Goal: Task Accomplishment & Management: Use online tool/utility

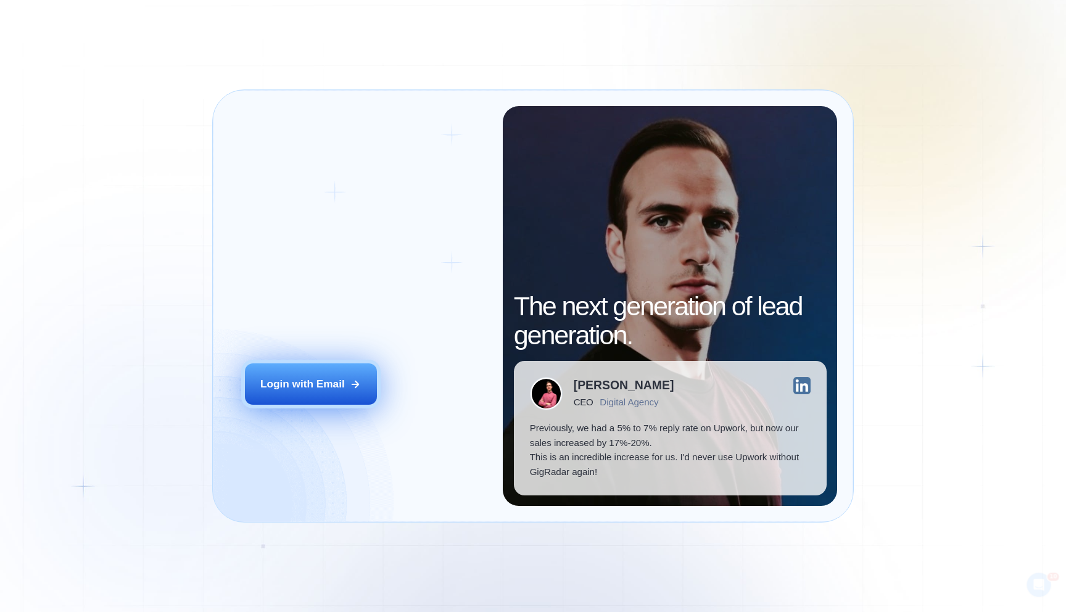
click at [286, 382] on div "Login with Email" at bounding box center [302, 384] width 85 height 15
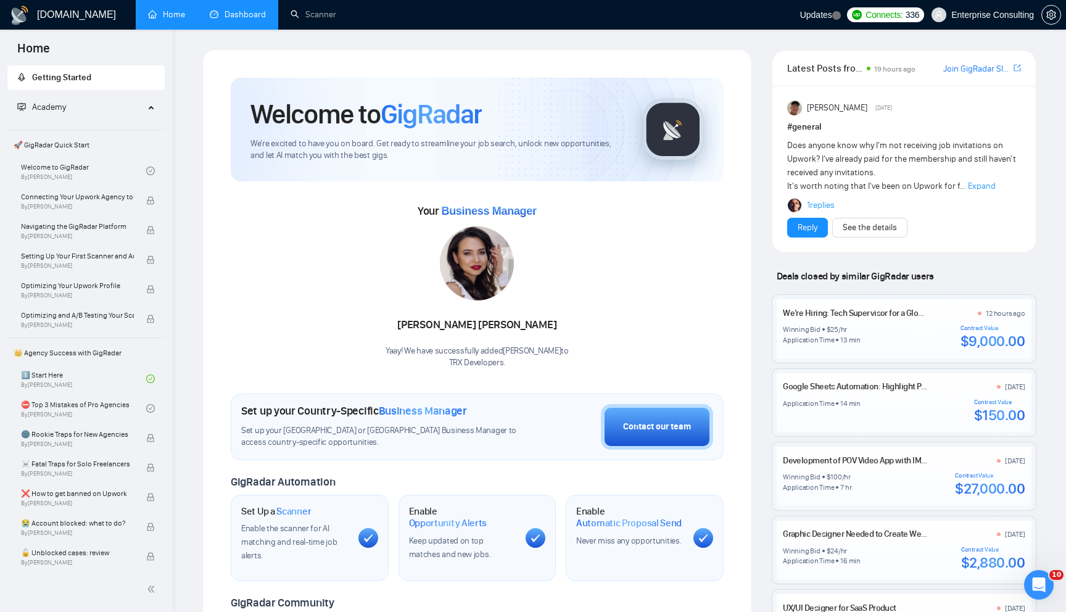
click at [242, 13] on link "Dashboard" at bounding box center [238, 14] width 56 height 10
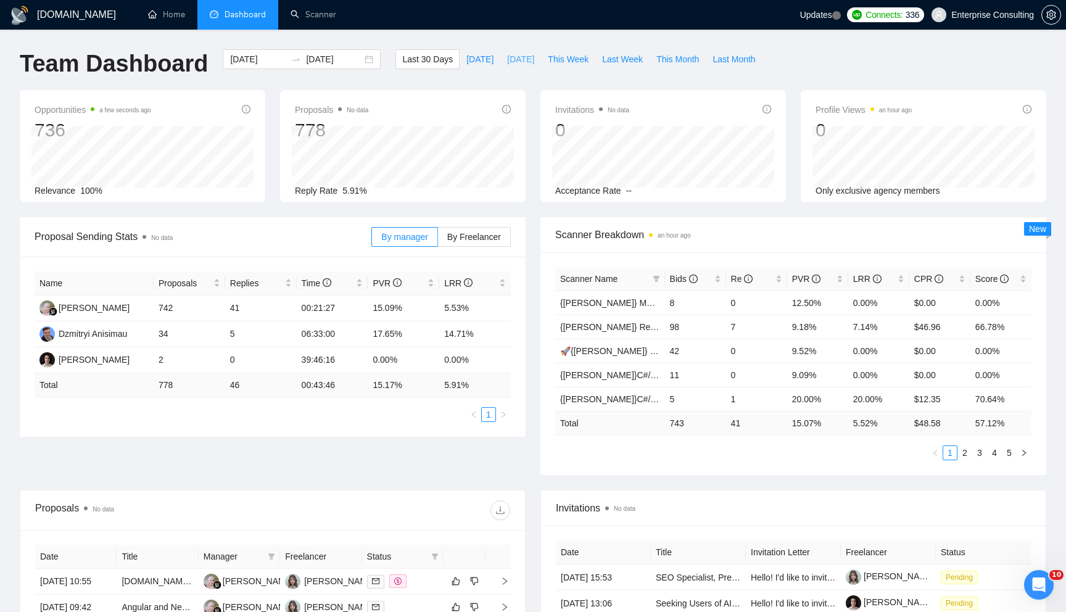
click at [524, 60] on span "[DATE]" at bounding box center [520, 59] width 27 height 14
type input "[DATE]"
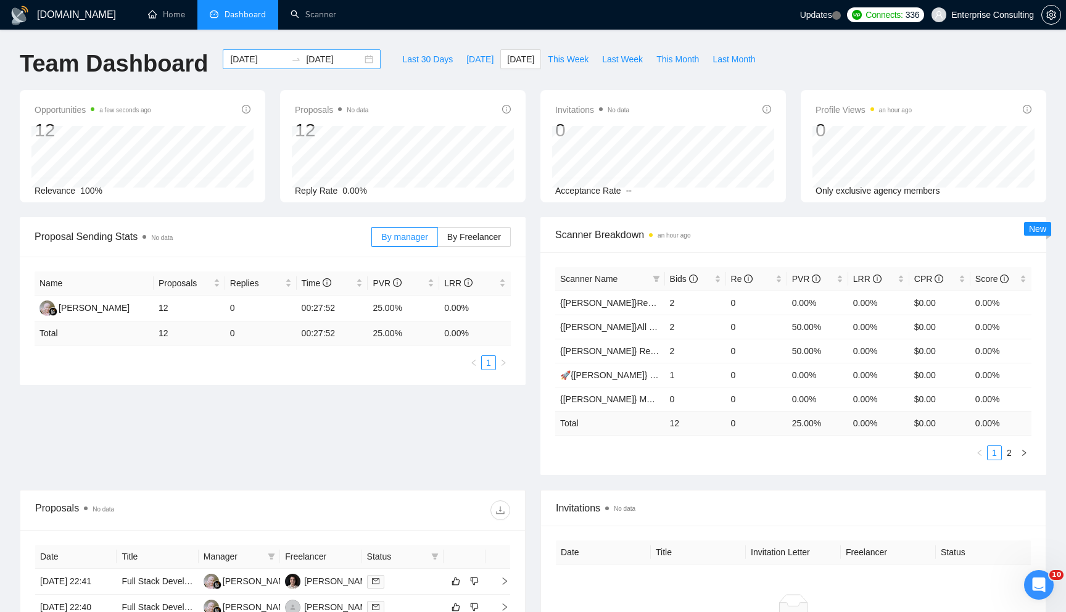
click at [357, 59] on div "[DATE] [DATE]" at bounding box center [302, 59] width 158 height 20
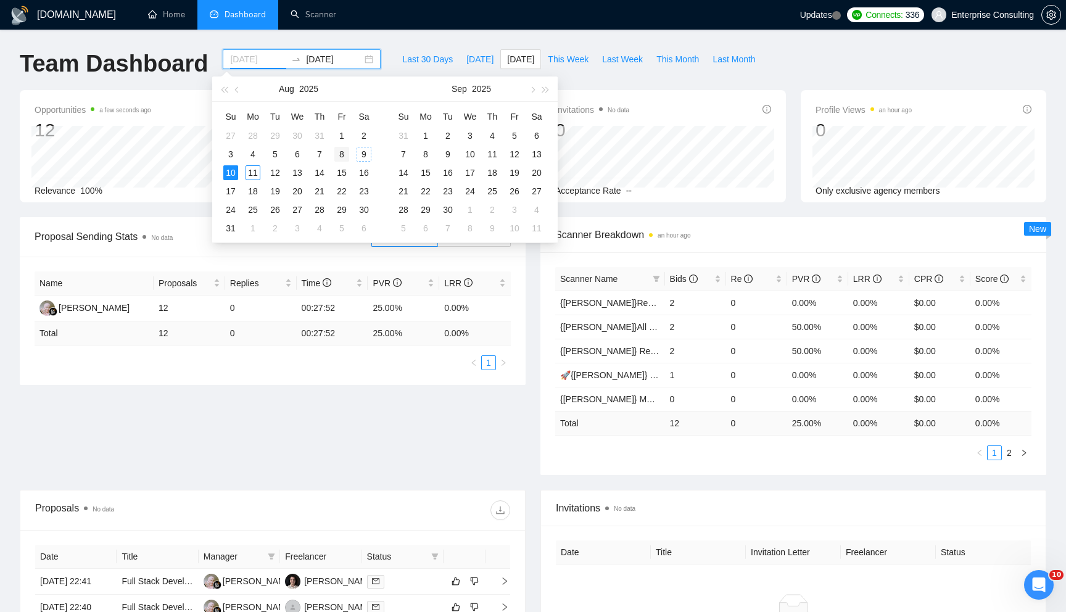
type input "[DATE]"
click at [348, 154] on div "8" at bounding box center [341, 154] width 15 height 15
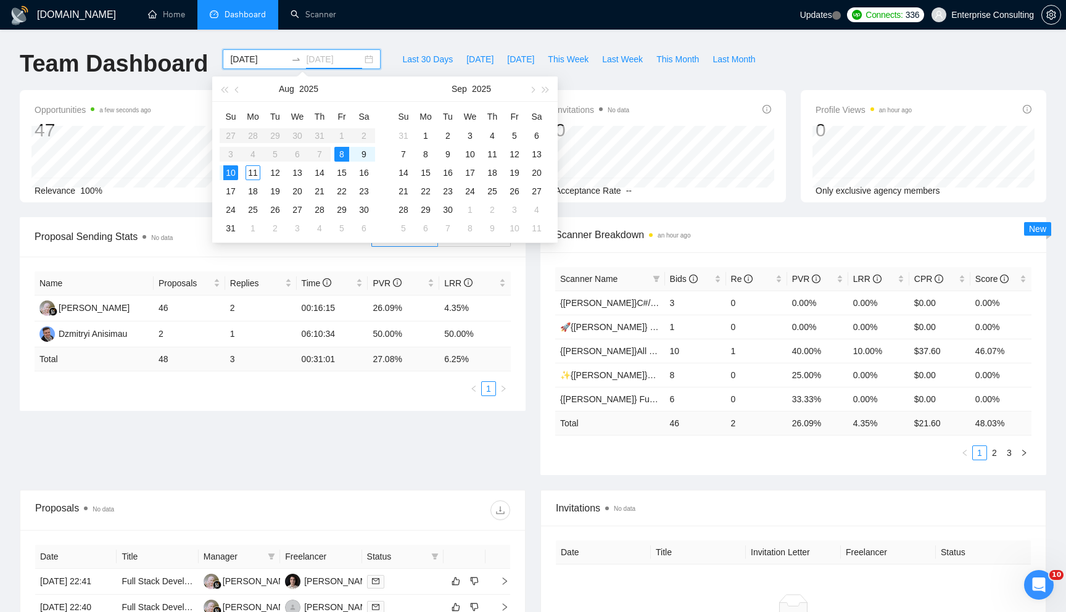
click at [339, 155] on div "8" at bounding box center [341, 154] width 15 height 15
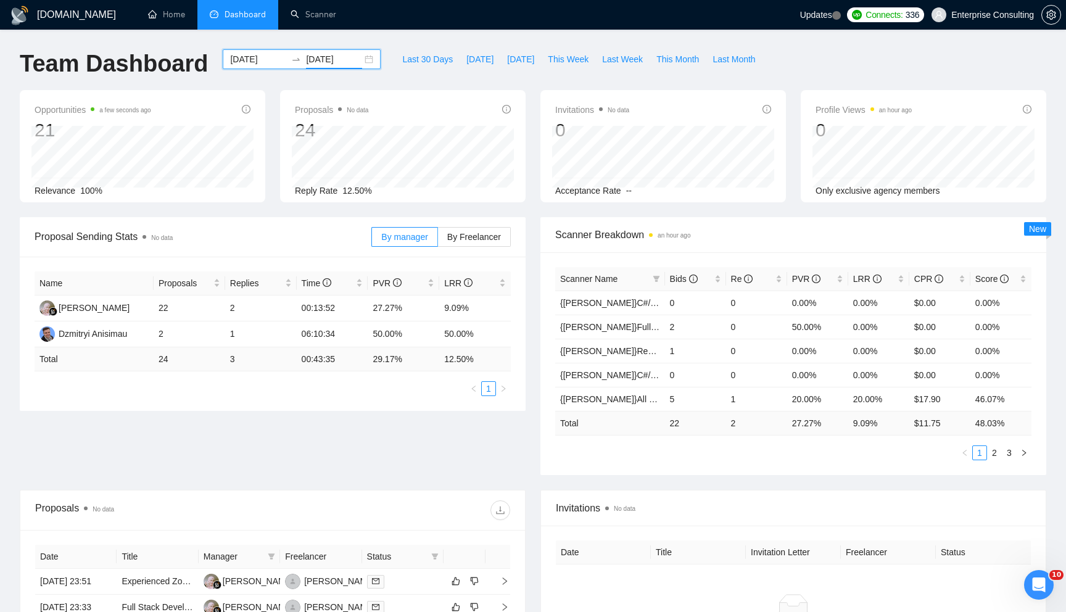
click at [351, 59] on input "[DATE]" at bounding box center [334, 59] width 56 height 14
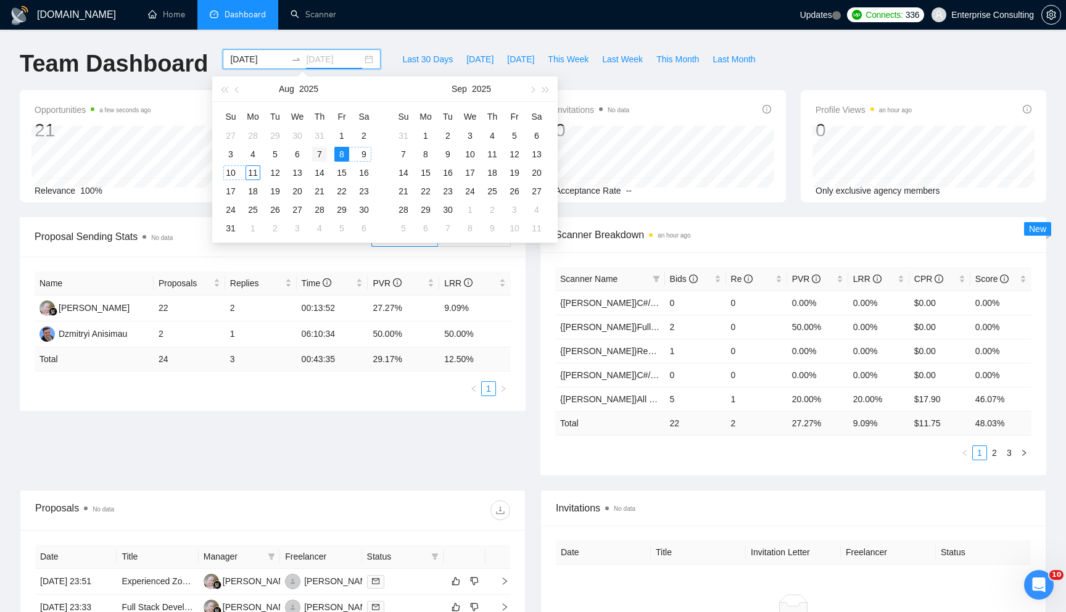
type input "[DATE]"
click at [318, 152] on div "7" at bounding box center [319, 154] width 15 height 15
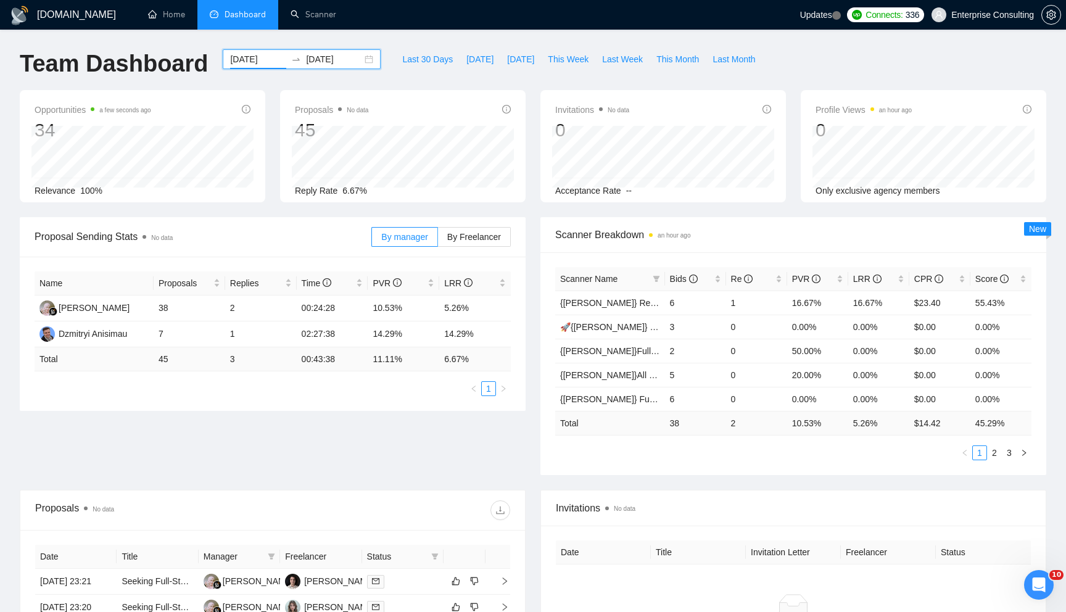
click at [357, 58] on div "[DATE] [DATE]" at bounding box center [302, 59] width 158 height 20
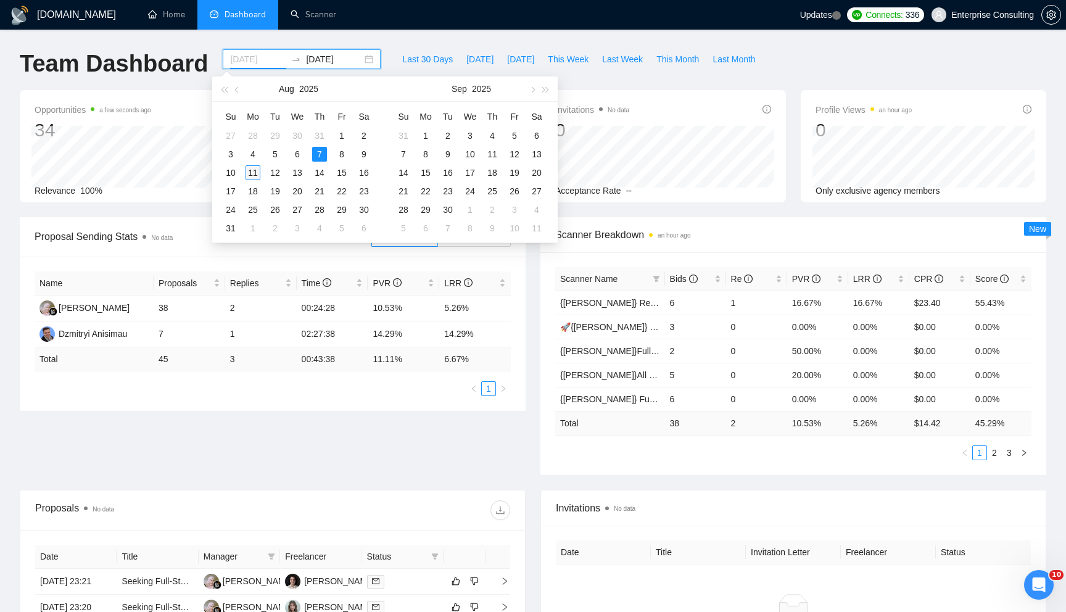
type input "[DATE]"
click at [252, 171] on div "11" at bounding box center [252, 172] width 15 height 15
type input "[DATE]"
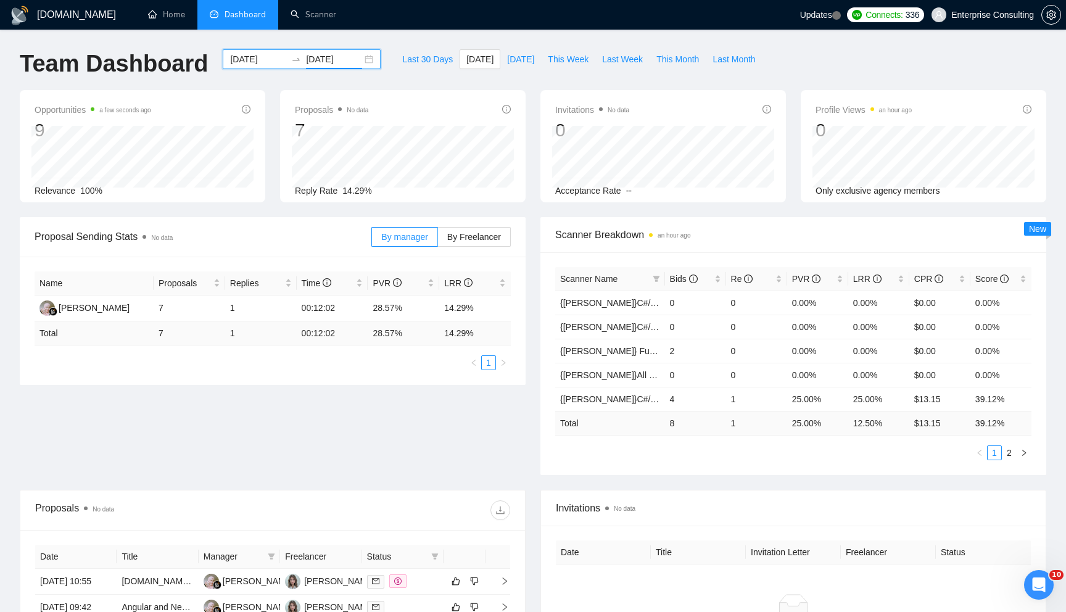
click at [357, 56] on div "[DATE] [DATE]" at bounding box center [302, 59] width 158 height 20
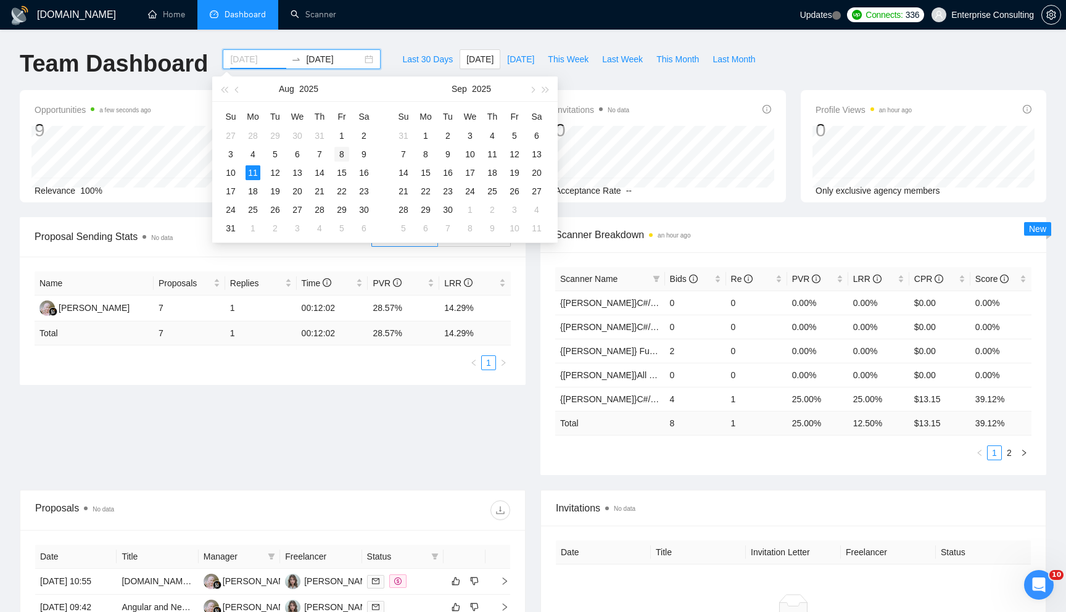
type input "[DATE]"
click at [344, 155] on div "8" at bounding box center [341, 154] width 15 height 15
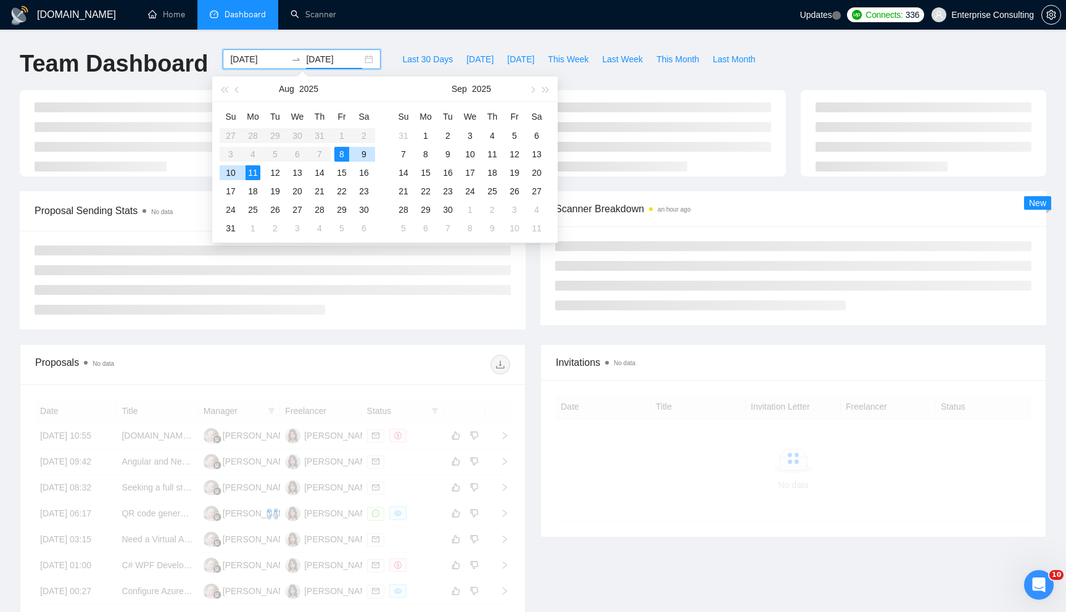
type input "[DATE]"
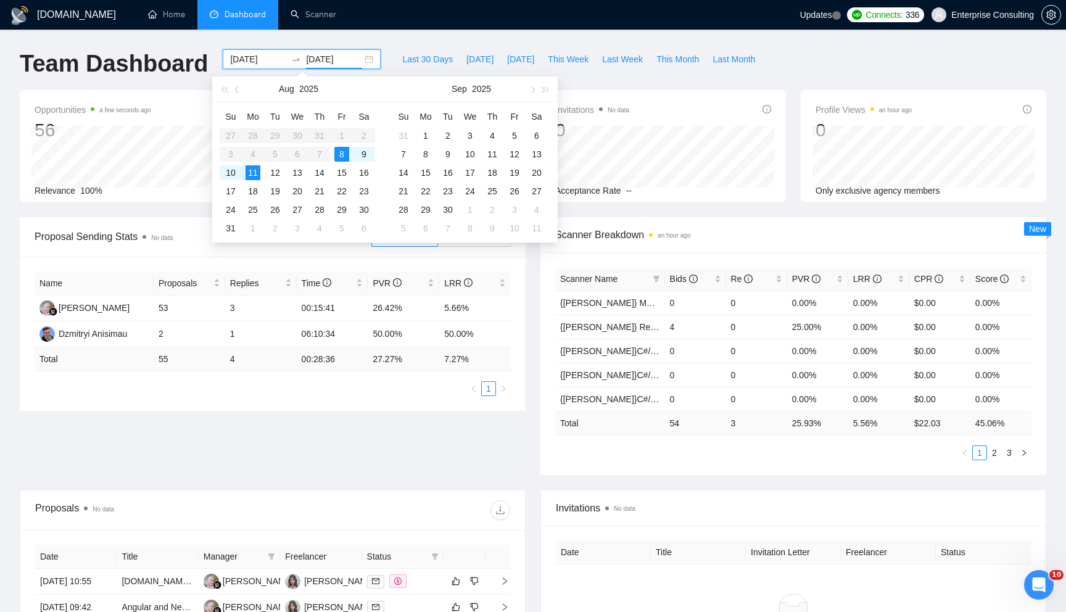
click at [422, 359] on td "27.27 %" at bounding box center [404, 359] width 72 height 24
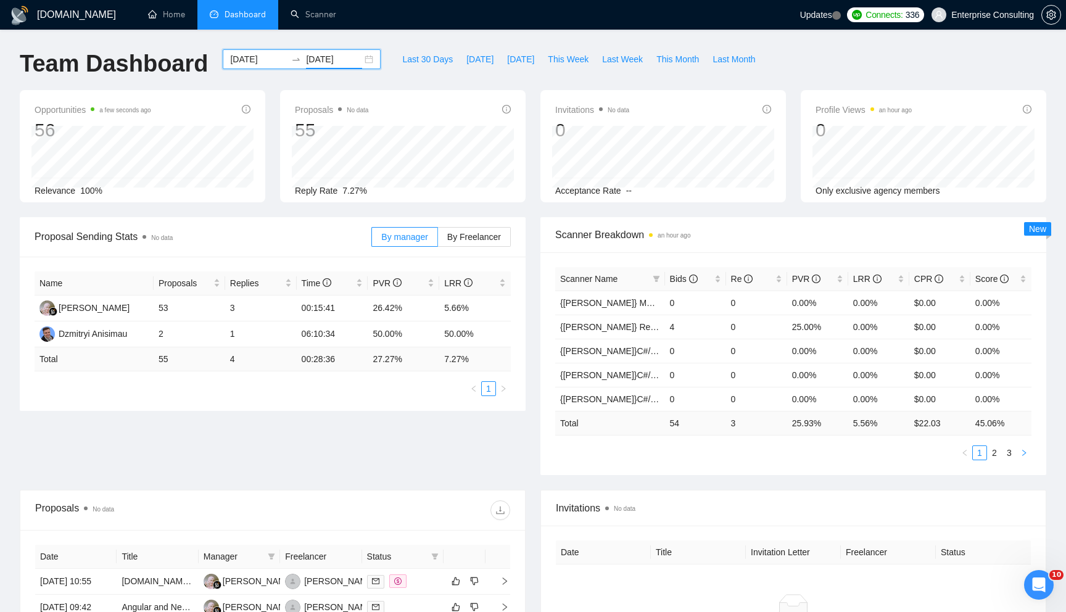
click at [1025, 455] on icon "right" at bounding box center [1023, 452] width 7 height 7
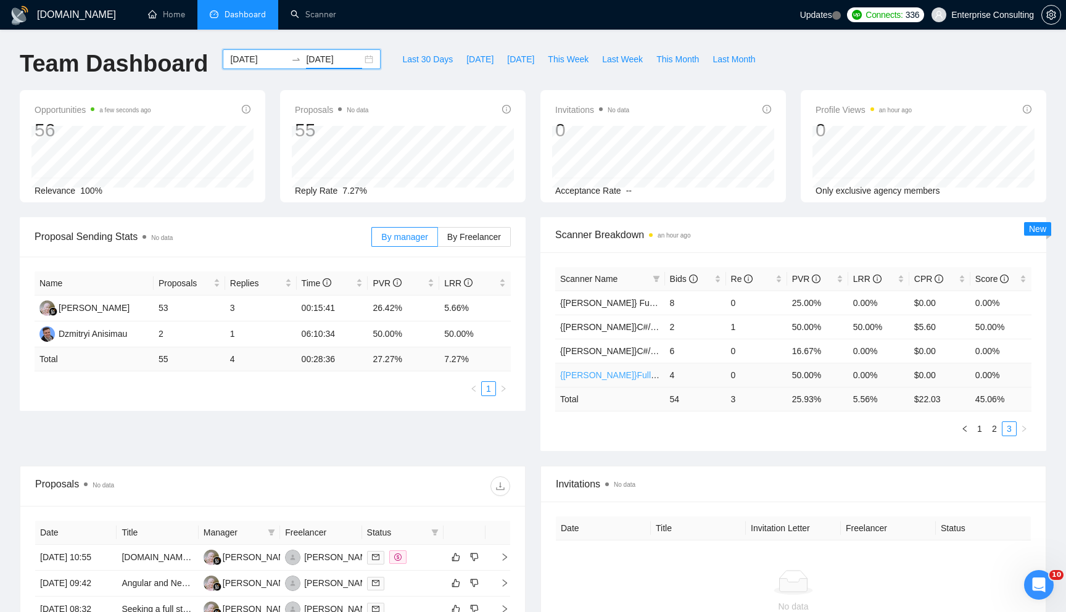
click at [610, 378] on link "{[PERSON_NAME]}Full-stack devs WW (<1 month) - pain point" at bounding box center [681, 375] width 242 height 10
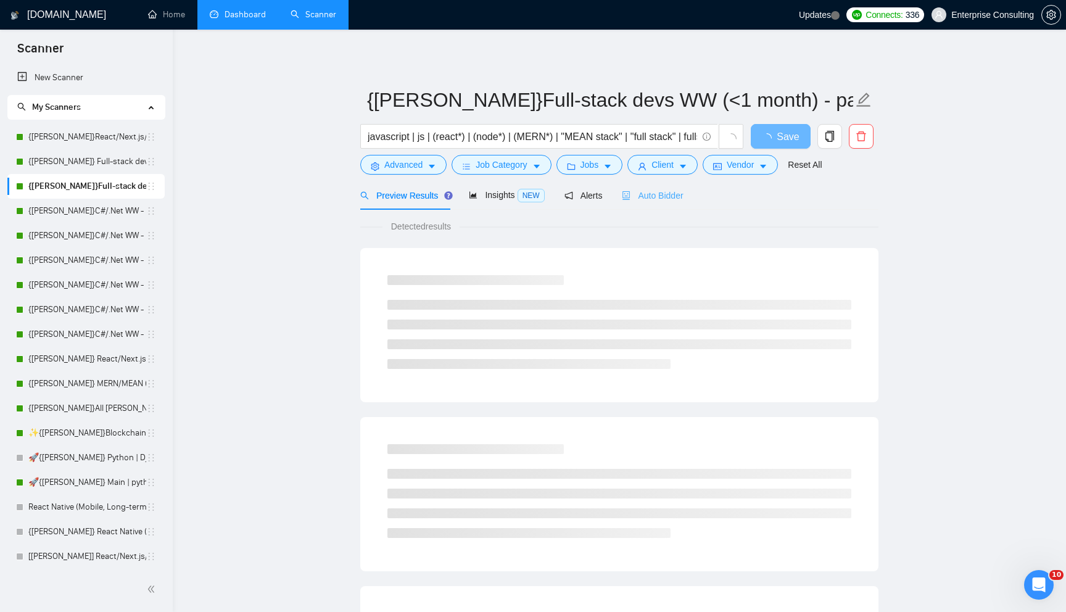
click at [641, 203] on div "Auto Bidder" at bounding box center [652, 195] width 61 height 29
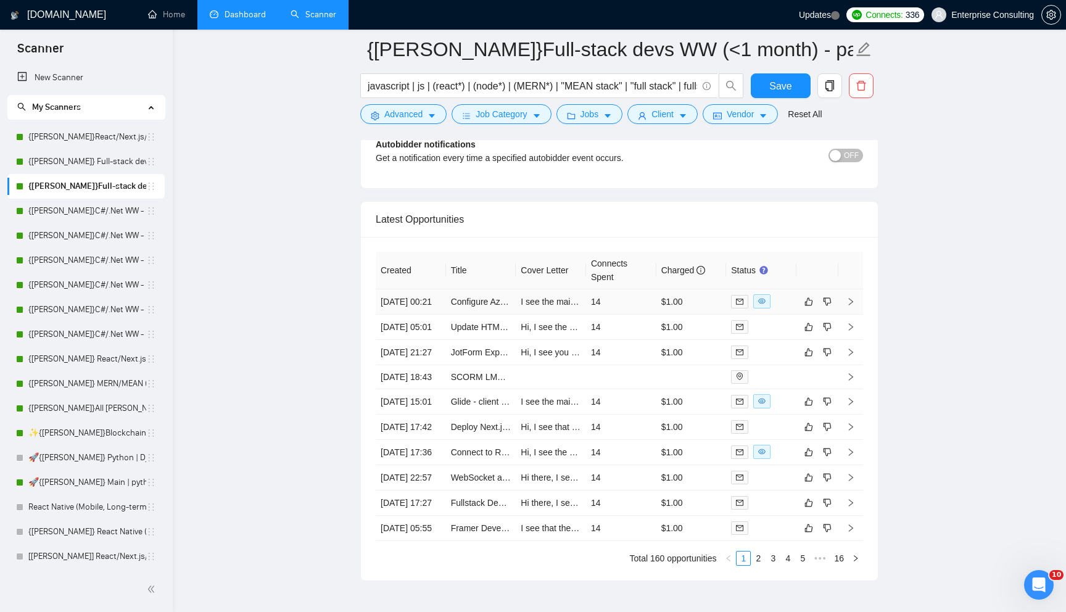
scroll to position [2929, 0]
click at [630, 312] on td "14" at bounding box center [621, 300] width 70 height 25
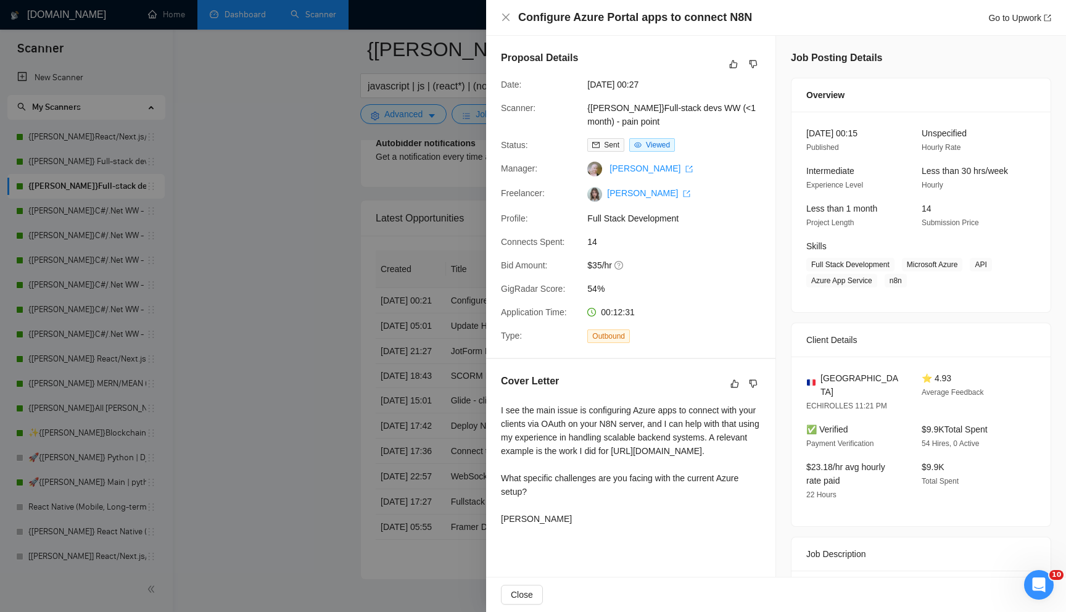
click at [389, 369] on div at bounding box center [533, 306] width 1066 height 612
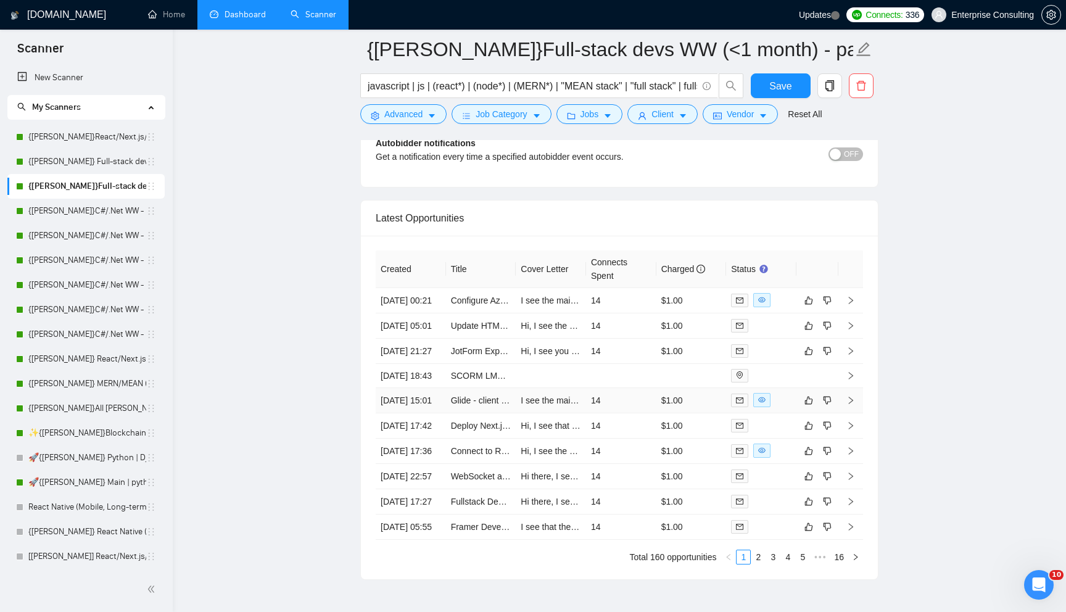
click at [624, 413] on td "14" at bounding box center [621, 400] width 70 height 25
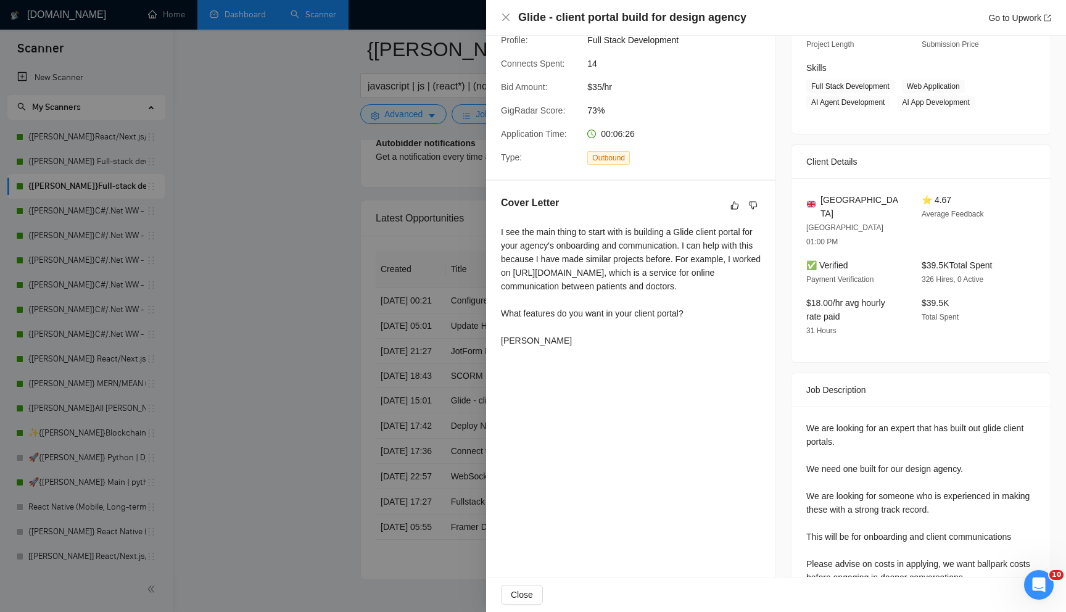
scroll to position [191, 0]
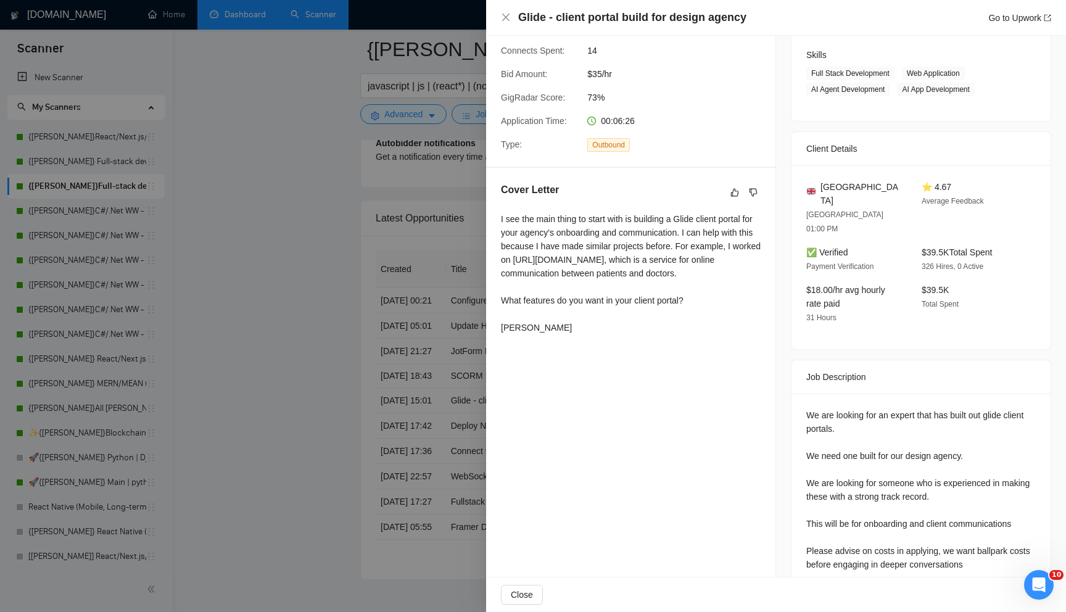
click at [337, 397] on div at bounding box center [533, 306] width 1066 height 612
